Goal: Information Seeking & Learning: Learn about a topic

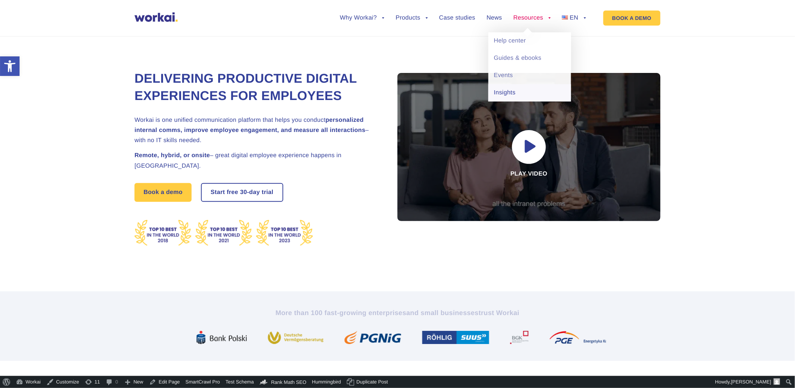
click at [515, 93] on link "Insights" at bounding box center [530, 92] width 83 height 17
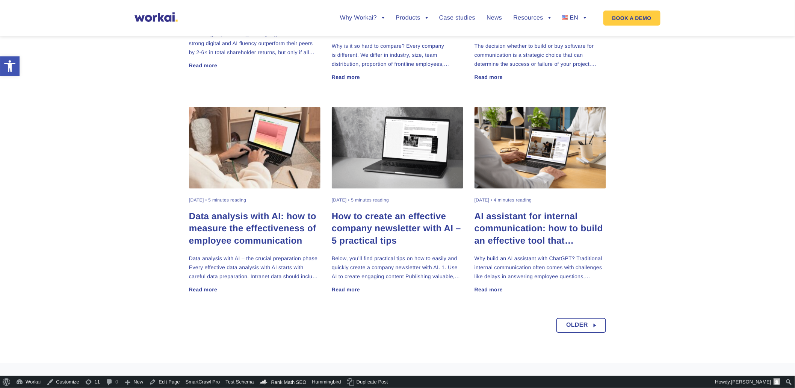
scroll to position [584, 0]
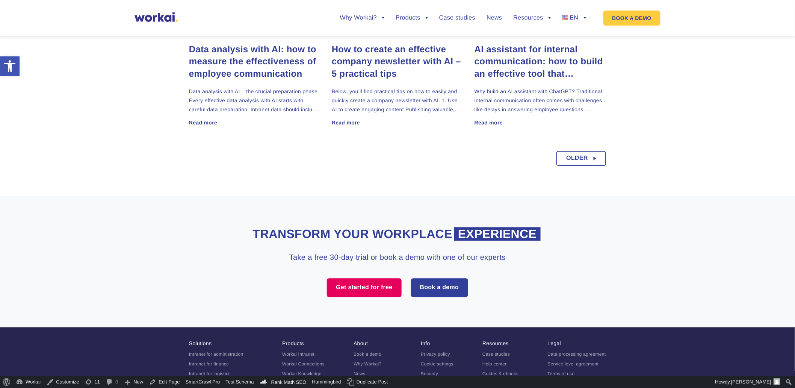
click at [575, 146] on div "Older" at bounding box center [582, 155] width 50 height 23
click at [575, 159] on span "Older" at bounding box center [577, 159] width 22 height 14
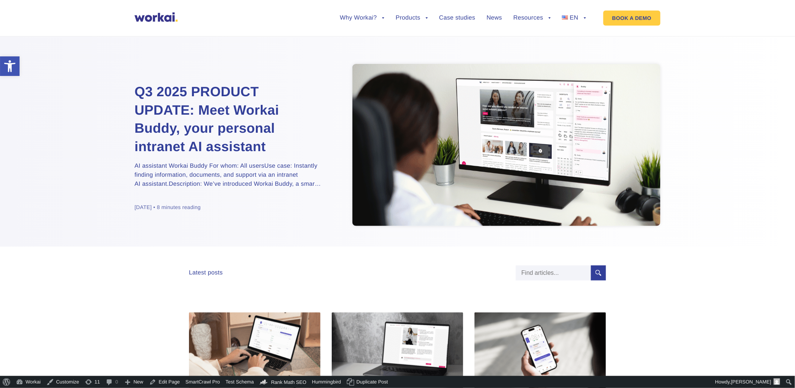
click at [233, 121] on h2 "Q3 2025 PRODUCT UPDATE: Meet Workai Buddy, your personal intranet AI assistant" at bounding box center [229, 119] width 188 height 73
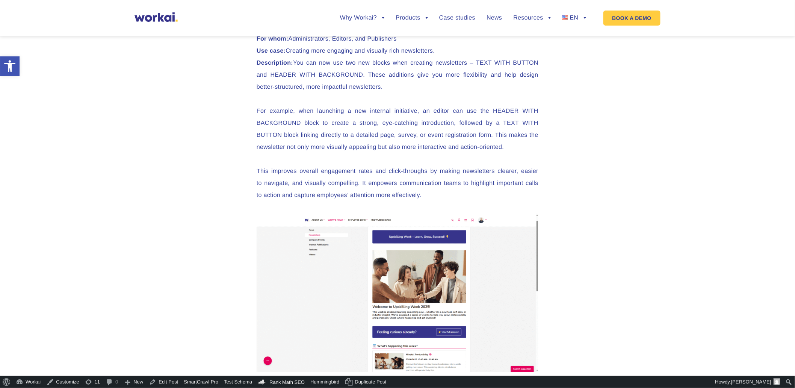
scroll to position [2715, 0]
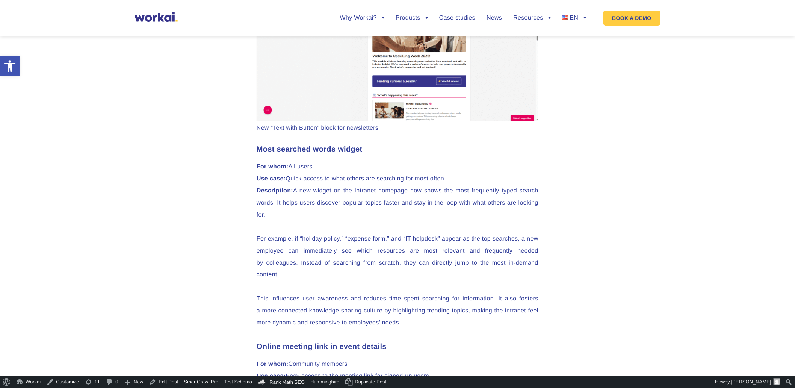
click at [408, 121] on img at bounding box center [398, 42] width 282 height 159
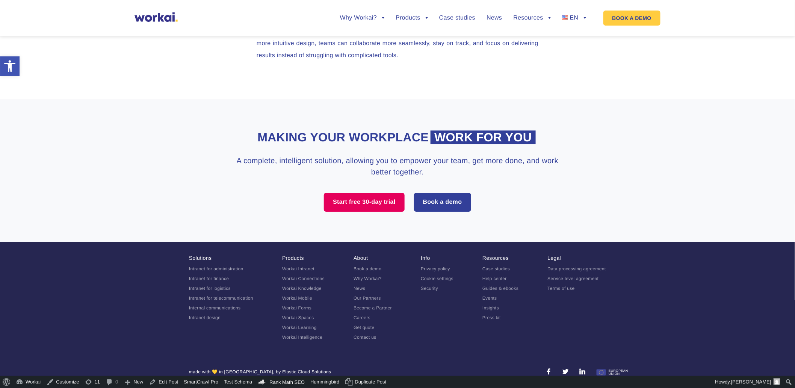
scroll to position [3294, 0]
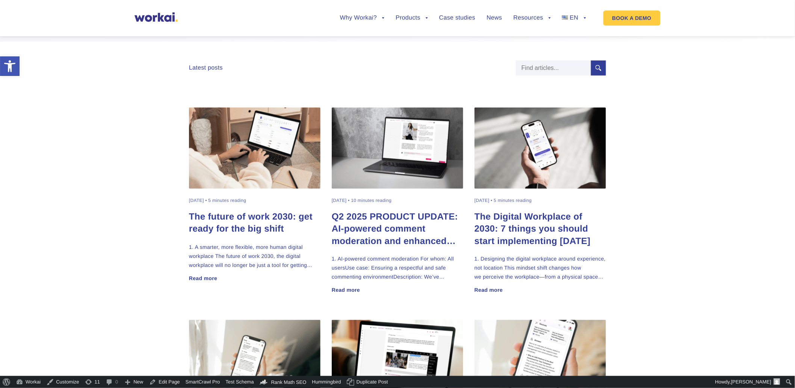
scroll to position [209, 0]
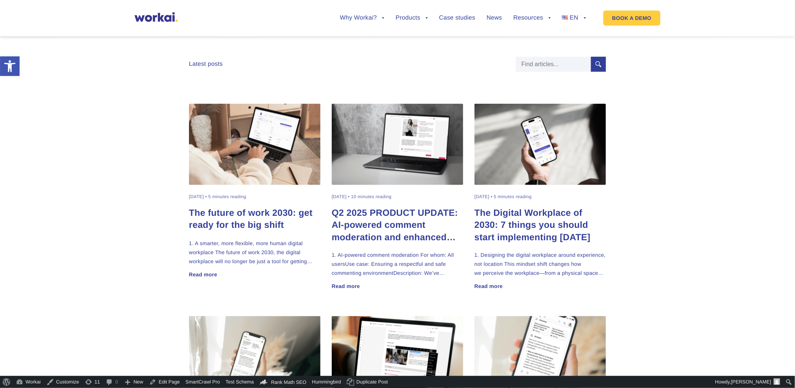
click at [354, 212] on h2 "Q2 2025 PRODUCT UPDATE: AI-powered comment moderation and enhanced click tracki…" at bounding box center [398, 225] width 132 height 36
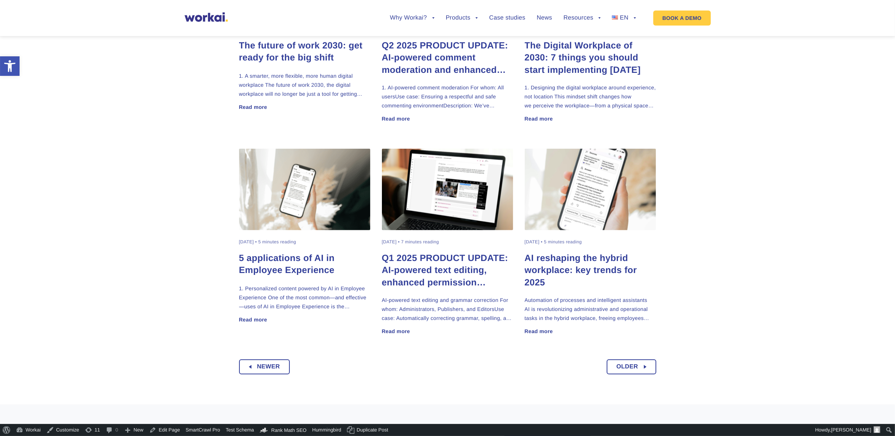
click at [403, 266] on h2 "Q1 2025 PRODUCT UPDATE: AI-powered text editing, enhanced permission management…" at bounding box center [448, 271] width 132 height 36
click at [645, 365] on link "Older" at bounding box center [632, 367] width 50 height 15
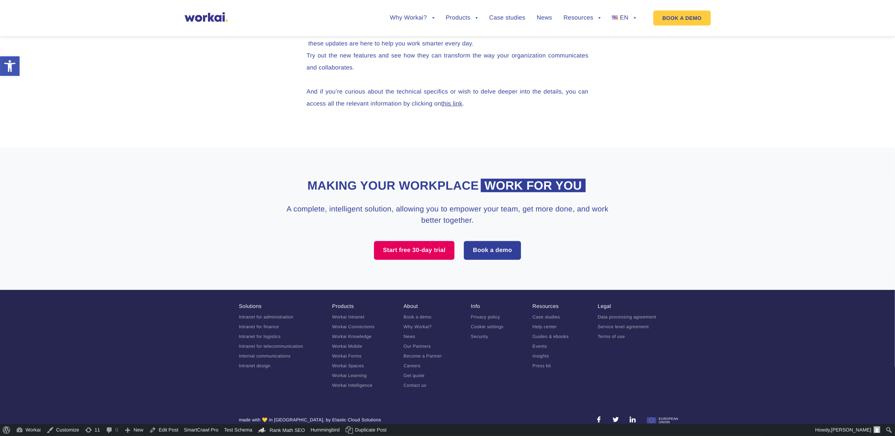
scroll to position [4682, 0]
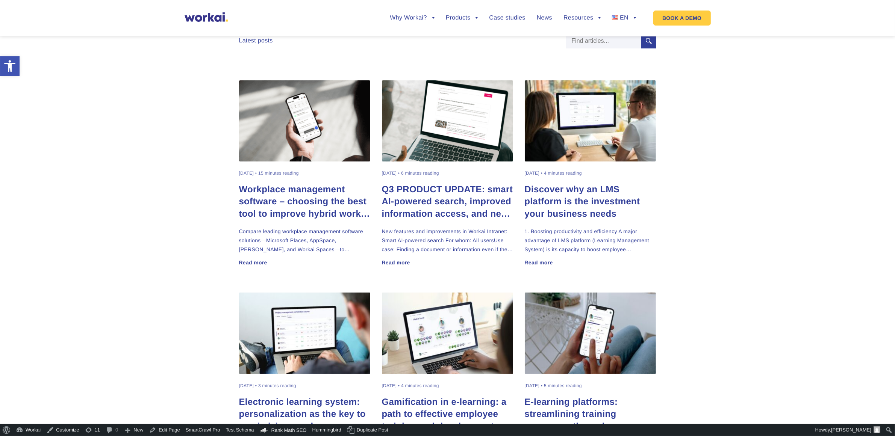
scroll to position [235, 0]
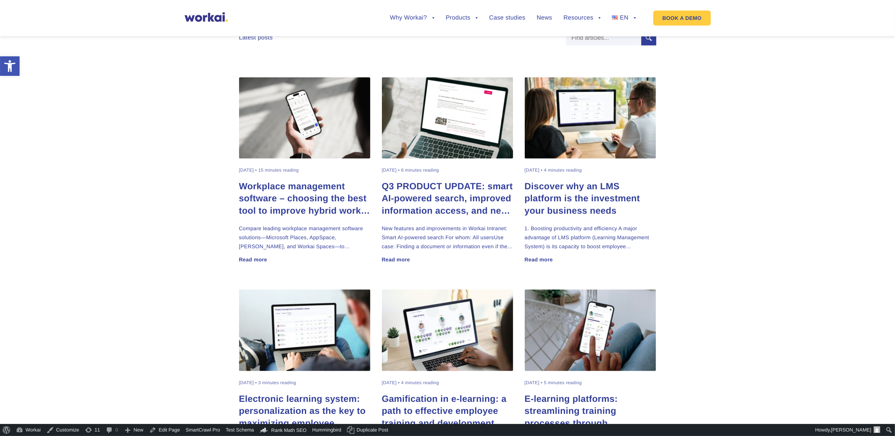
click at [435, 201] on h2 "Q3 PRODUCT UPDATE: smart AI-powered search, improved information access, and ne…" at bounding box center [448, 199] width 132 height 36
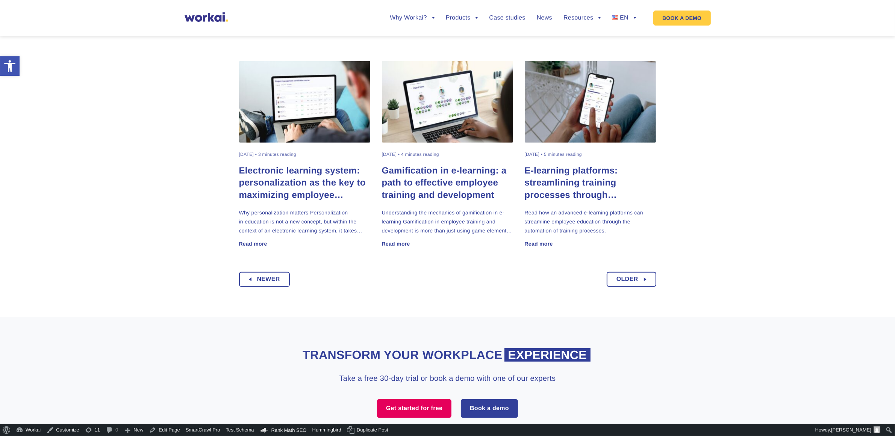
scroll to position [470, 0]
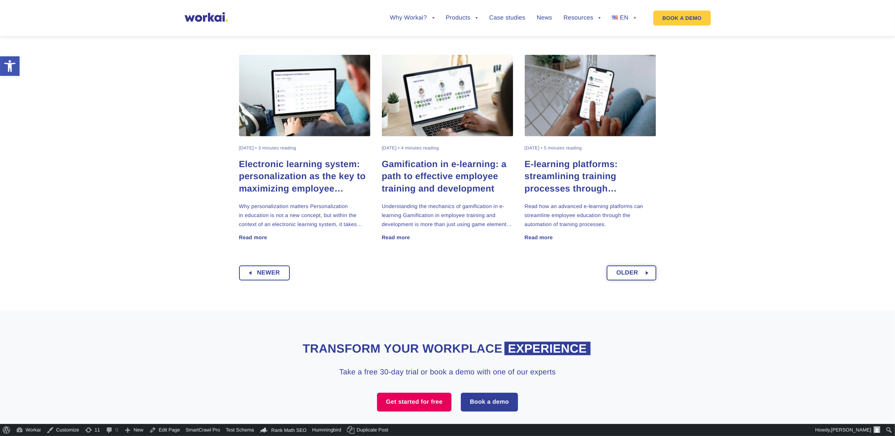
click at [634, 277] on span "Older" at bounding box center [627, 273] width 22 height 14
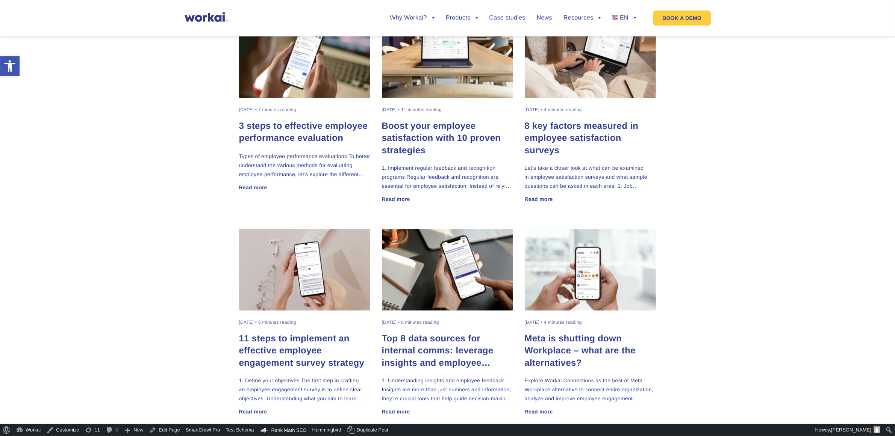
scroll to position [423, 0]
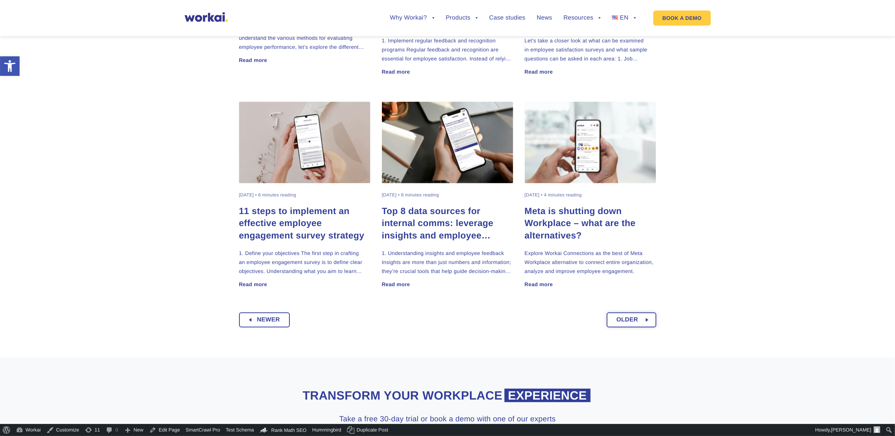
click at [619, 318] on span "Older" at bounding box center [627, 320] width 22 height 14
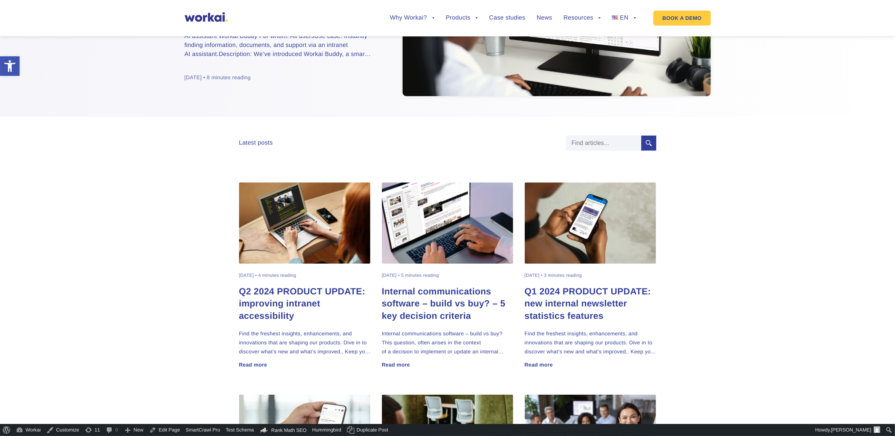
scroll to position [188, 0]
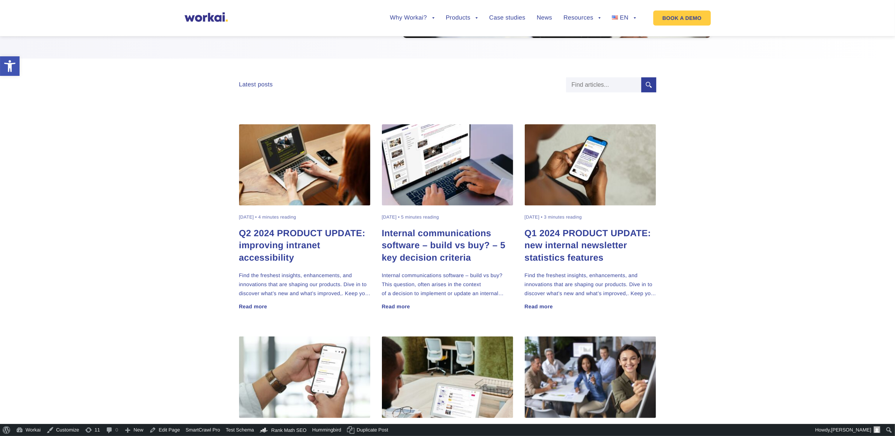
click at [269, 247] on h2 "Q2 2024 PRODUCT UPDATE: improving intranet accessibility" at bounding box center [305, 246] width 132 height 36
click at [557, 232] on h2 "Q1 2024 PRODUCT UPDATE: new internal newsletter statistics features" at bounding box center [591, 246] width 132 height 36
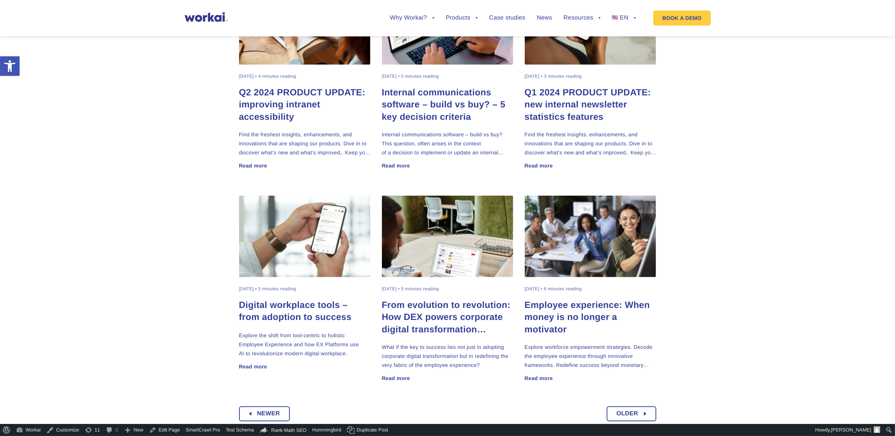
scroll to position [470, 0]
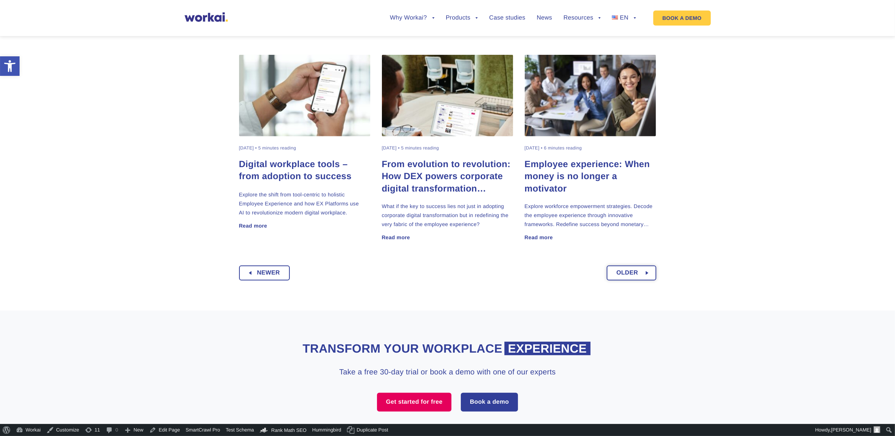
click at [630, 275] on span "Older" at bounding box center [627, 273] width 22 height 14
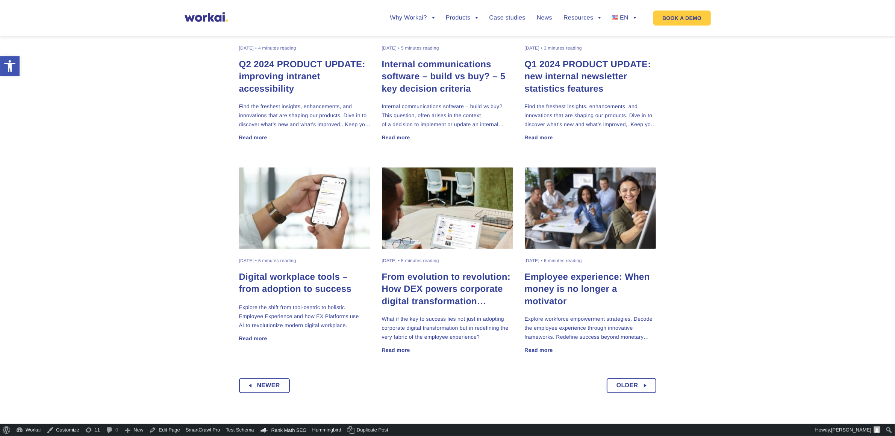
scroll to position [188, 0]
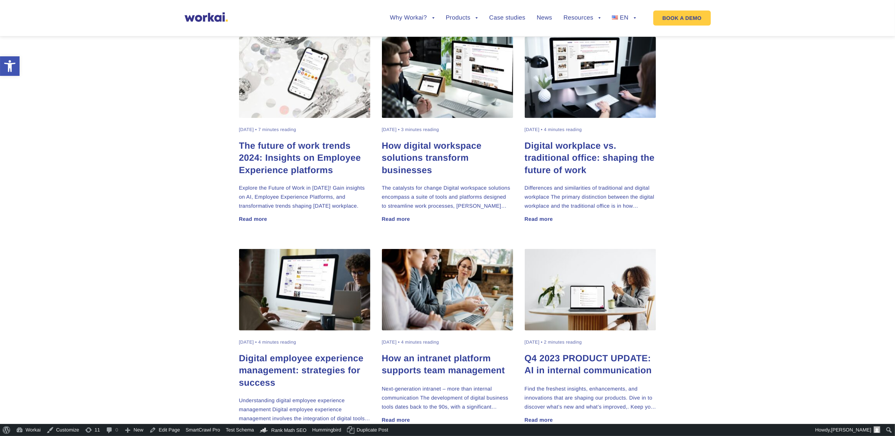
scroll to position [282, 0]
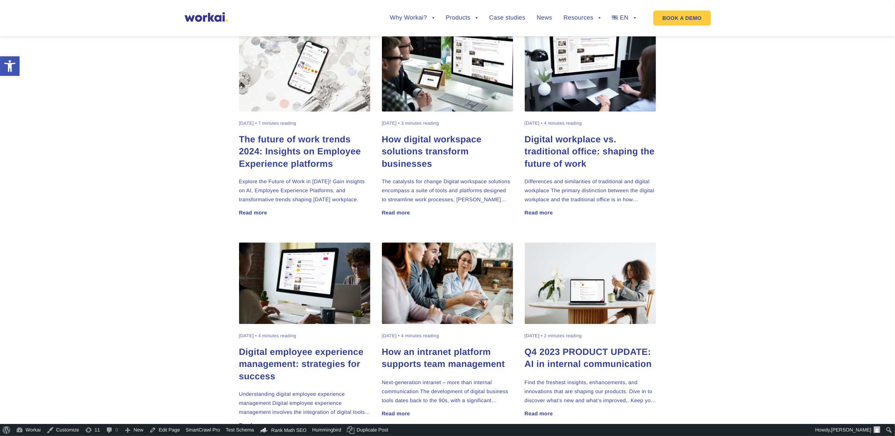
click at [568, 351] on h2 "Q4 2023 PRODUCT UPDATE: AI in internal communication" at bounding box center [591, 359] width 132 height 24
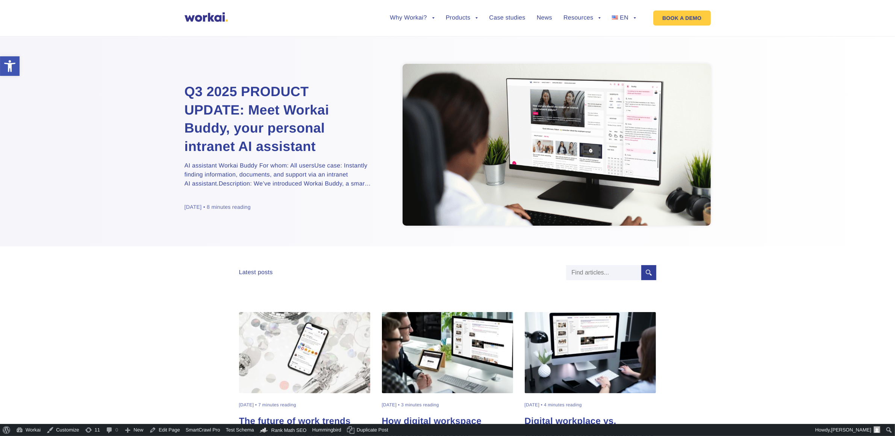
scroll to position [47, 0]
